Goal: Information Seeking & Learning: Learn about a topic

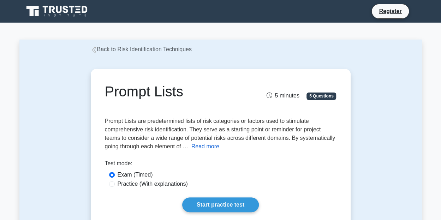
click at [203, 145] on button "Read more" at bounding box center [205, 146] width 28 height 8
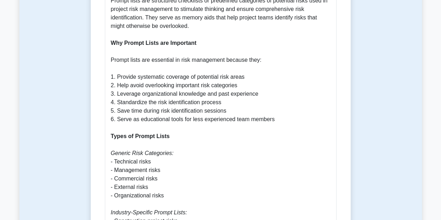
scroll to position [393, 0]
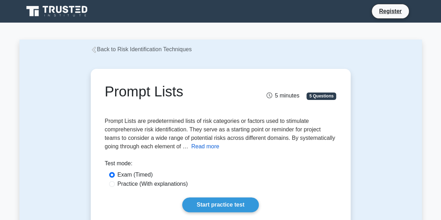
click at [211, 146] on button "Read more" at bounding box center [205, 146] width 28 height 8
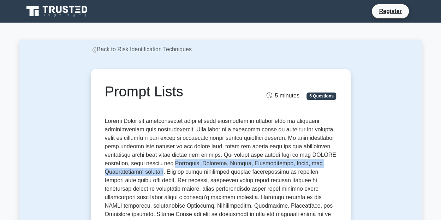
drag, startPoint x: 176, startPoint y: 163, endPoint x: 159, endPoint y: 172, distance: 19.9
click at [159, 172] on span at bounding box center [220, 222] width 231 height 209
copy span "Political, Economic, Social, Technological, Legal, and Environmental factors"
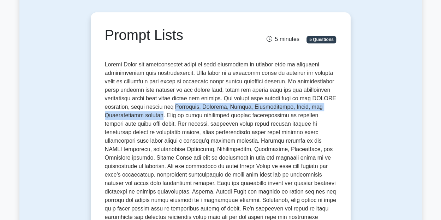
scroll to position [70, 0]
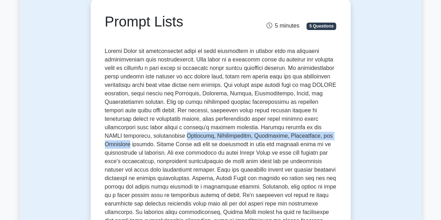
drag, startPoint x: 142, startPoint y: 134, endPoint x: 300, endPoint y: 135, distance: 157.7
click at [300, 135] on span at bounding box center [220, 152] width 231 height 209
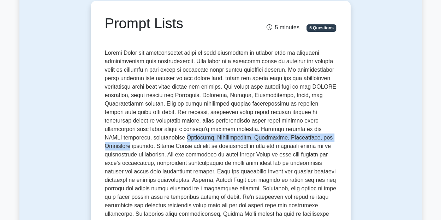
copy span "Technical, Environmental, Commercial, Operational, and Political"
